Goal: Task Accomplishment & Management: Manage account settings

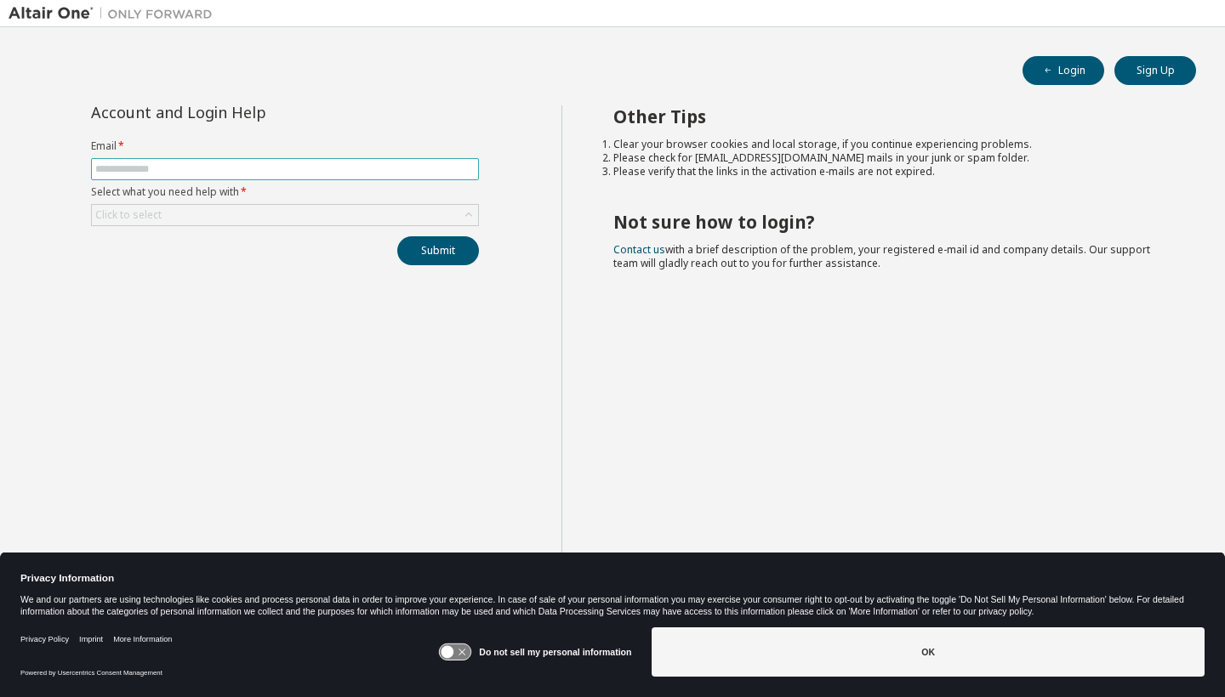
click at [210, 165] on input "text" at bounding box center [284, 169] width 379 height 14
type input "**********"
click at [189, 215] on div "Click to select" at bounding box center [285, 215] width 386 height 20
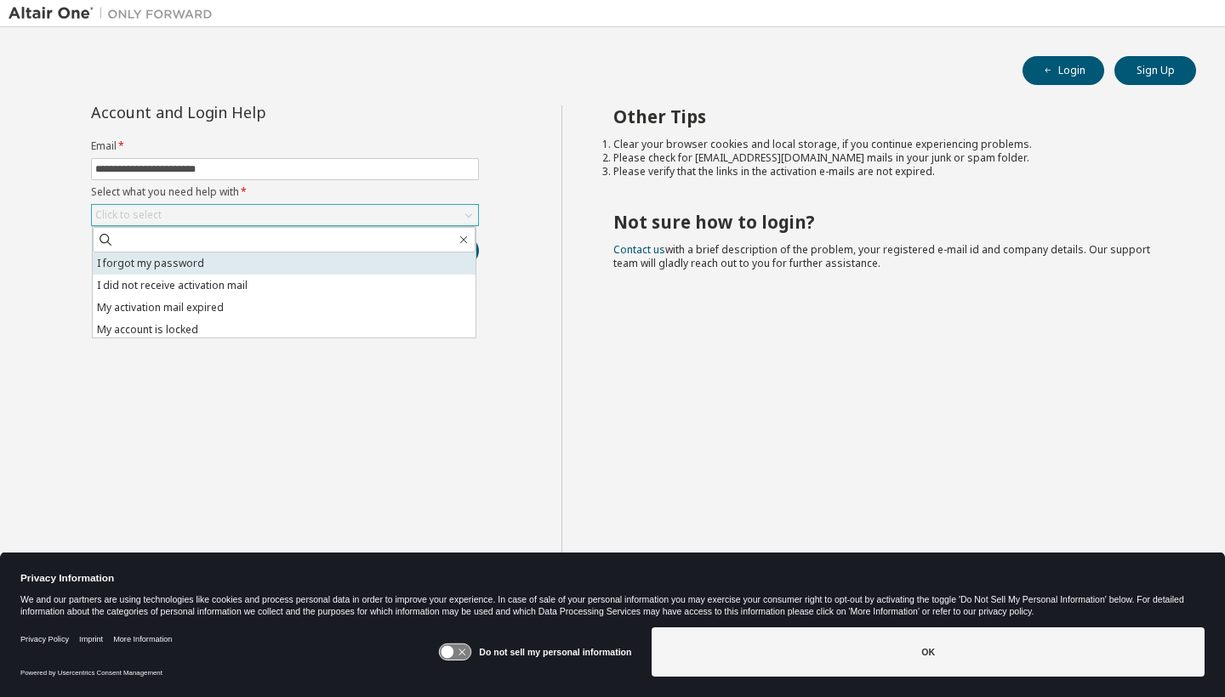
click at [189, 256] on li "I forgot my password" at bounding box center [284, 264] width 383 height 22
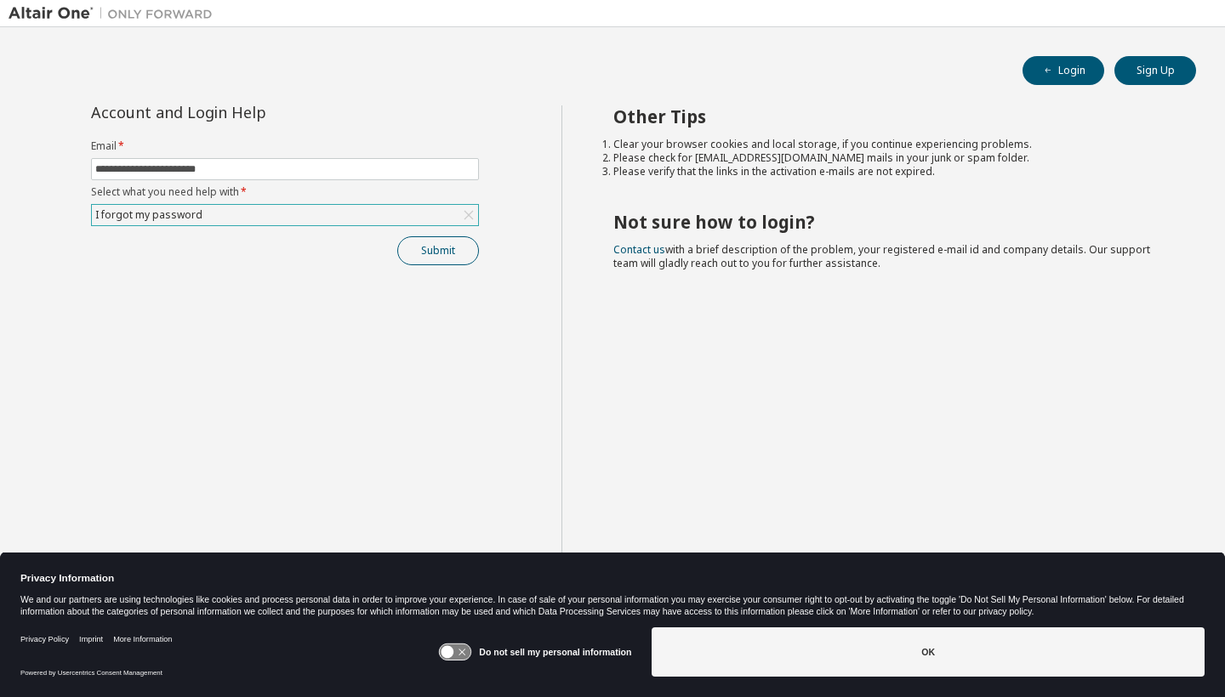
click at [417, 251] on button "Submit" at bounding box center [438, 250] width 82 height 29
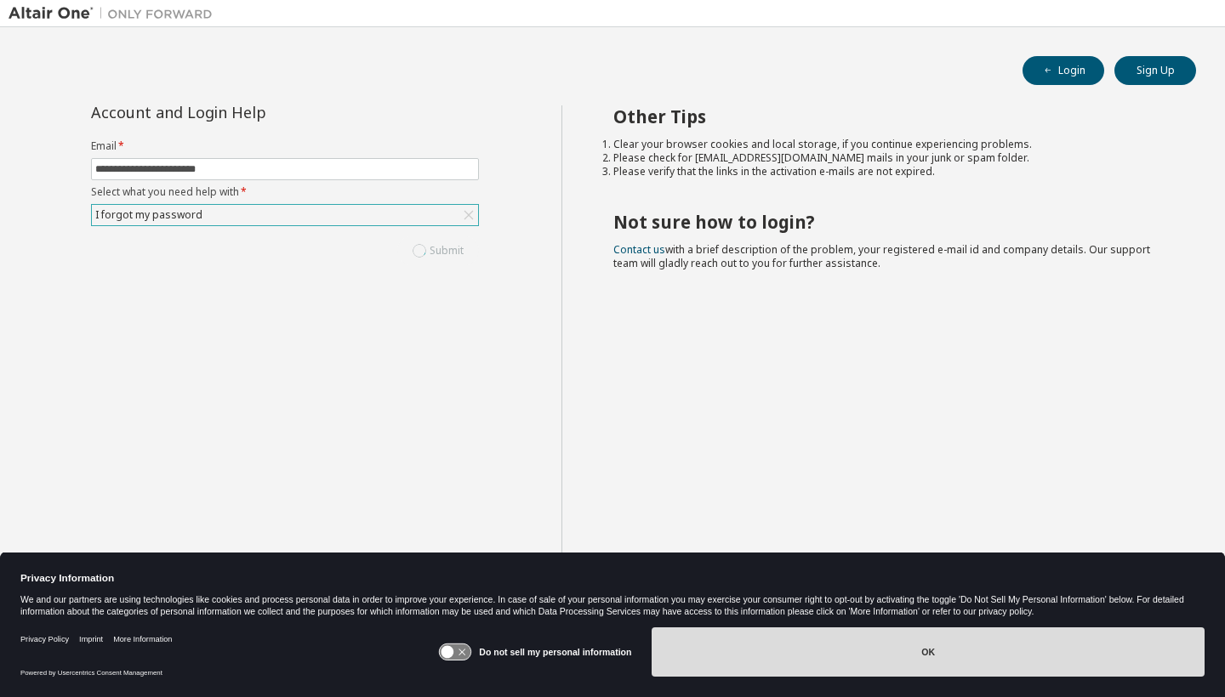
click at [858, 671] on button "OK" at bounding box center [927, 652] width 553 height 49
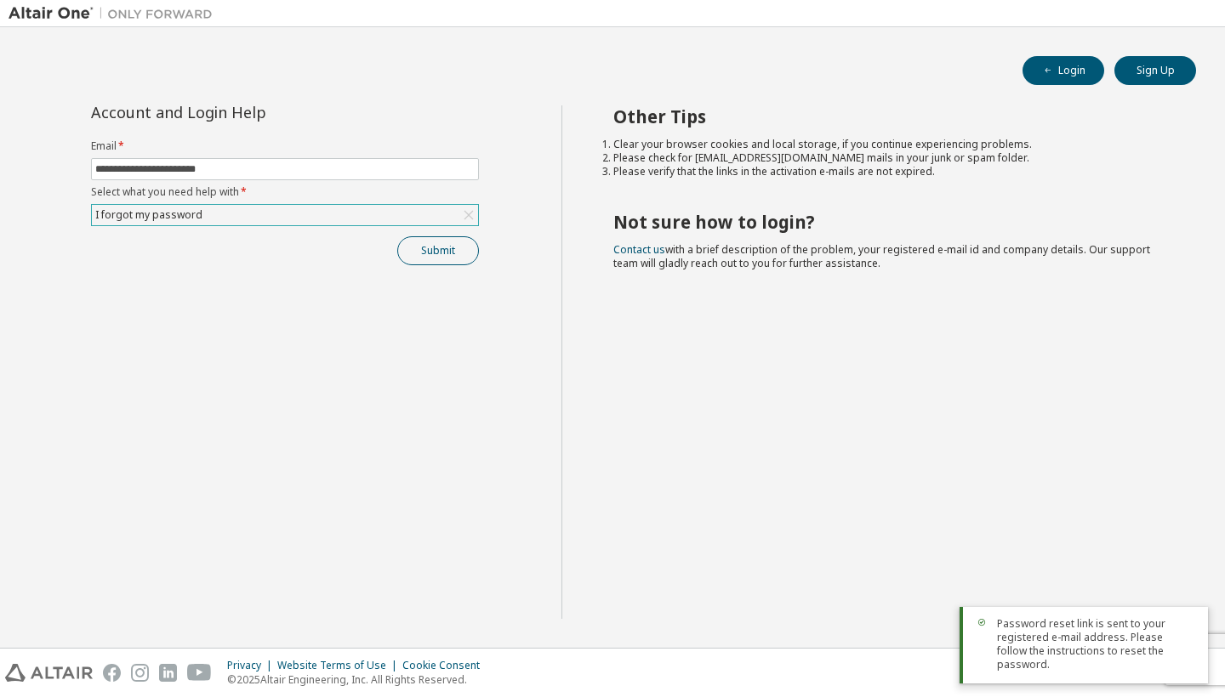
click at [453, 246] on button "Submit" at bounding box center [438, 250] width 82 height 29
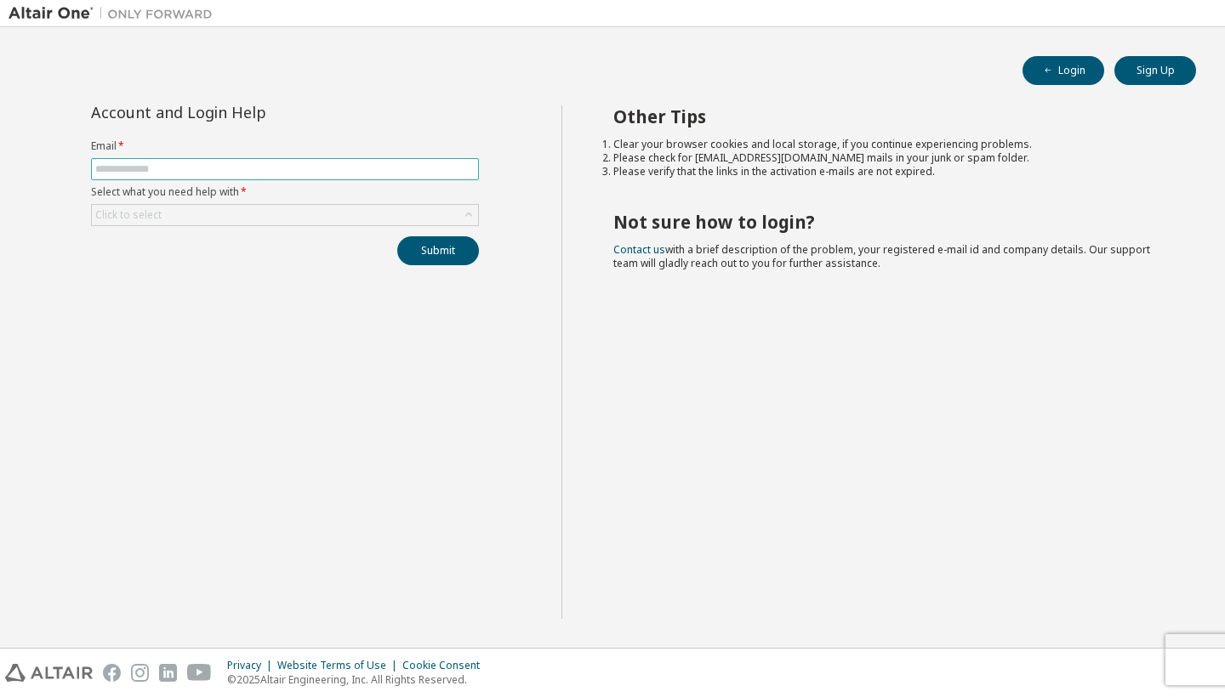
click at [321, 175] on input "text" at bounding box center [284, 169] width 379 height 14
click at [316, 160] on span at bounding box center [285, 169] width 388 height 22
click at [317, 169] on input "text" at bounding box center [284, 169] width 379 height 14
type input "**********"
click at [325, 214] on div "Click to select" at bounding box center [285, 215] width 386 height 20
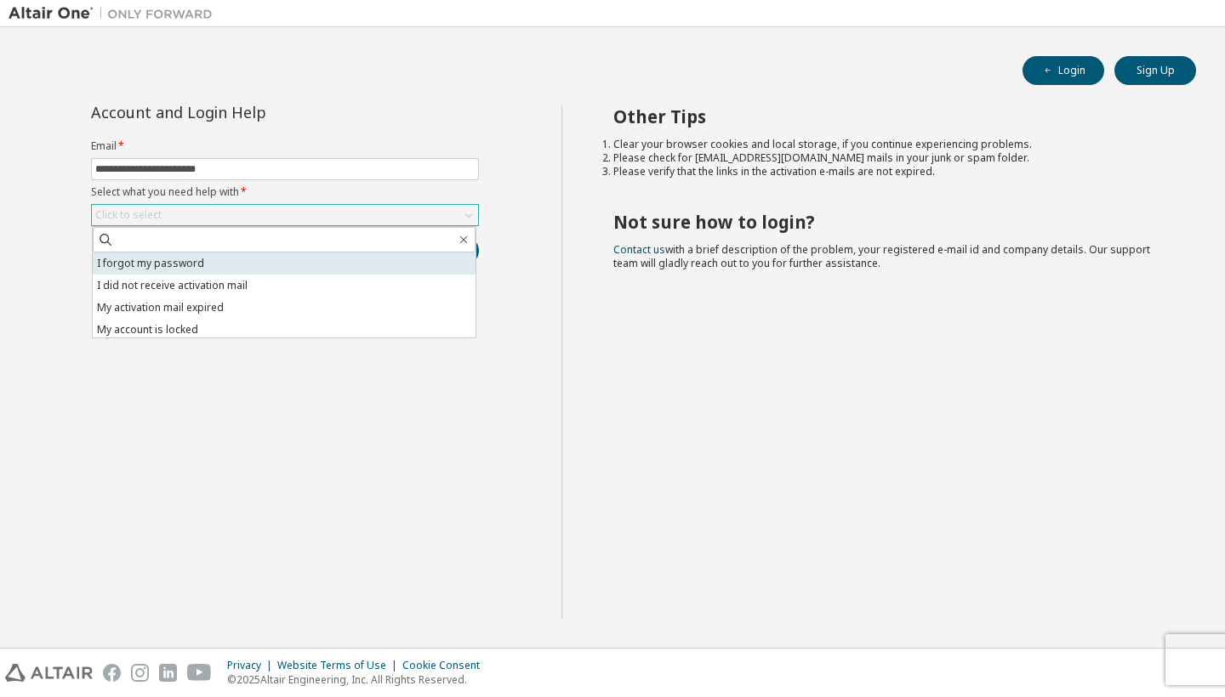
click at [296, 259] on li "I forgot my password" at bounding box center [284, 264] width 383 height 22
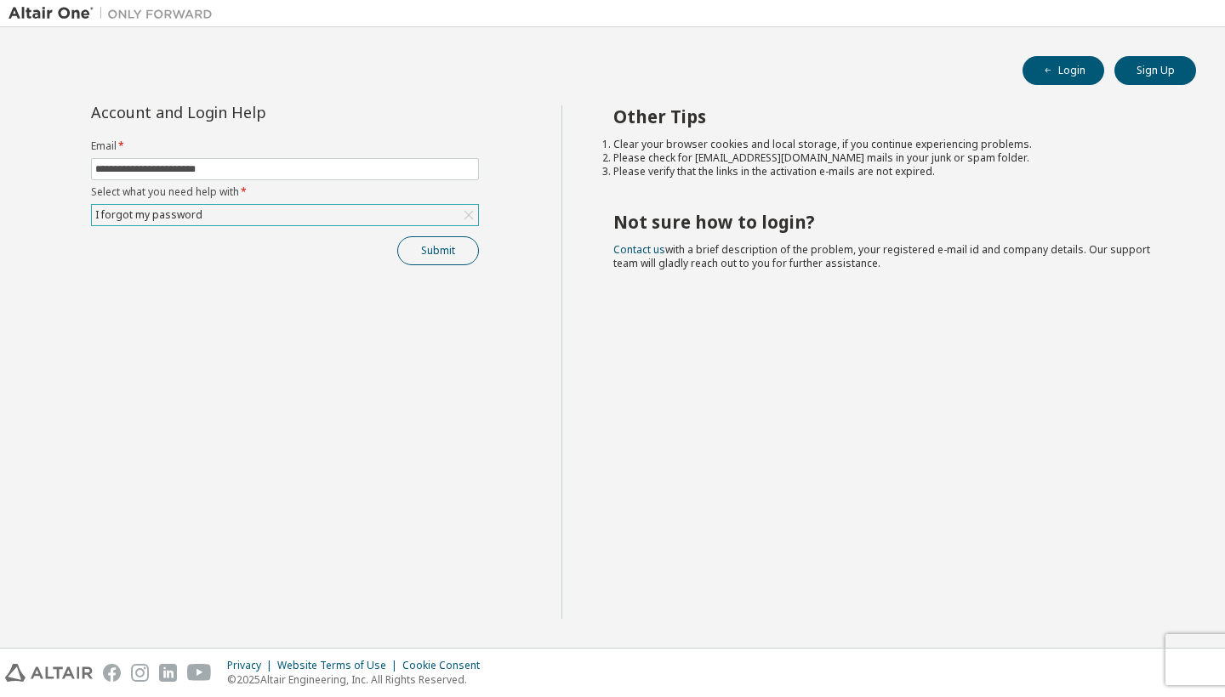
click at [413, 259] on button "Submit" at bounding box center [438, 250] width 82 height 29
click at [1092, 62] on button "Login" at bounding box center [1063, 70] width 82 height 29
